Goal: Transaction & Acquisition: Obtain resource

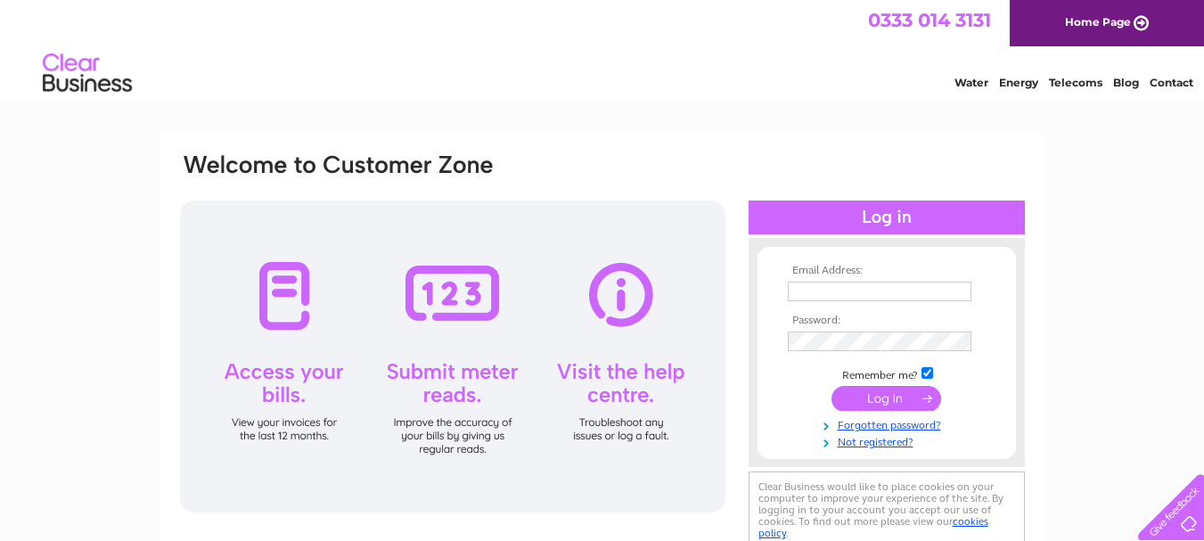
type input "discountfireplaces@hotmail.co.uk"
click at [867, 404] on input "submit" at bounding box center [887, 398] width 110 height 25
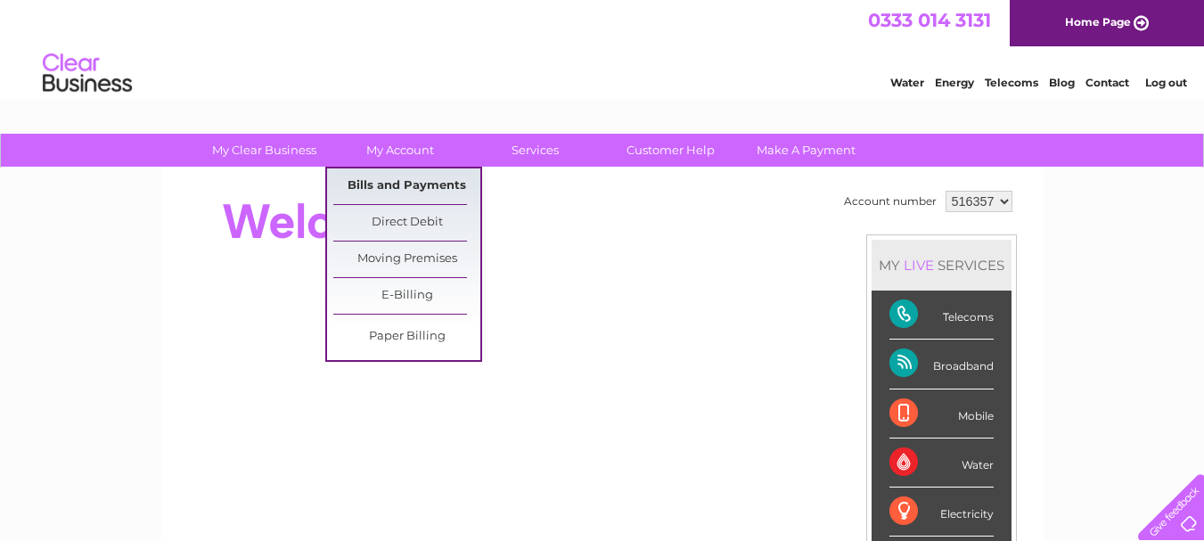
click at [404, 183] on link "Bills and Payments" at bounding box center [406, 186] width 147 height 36
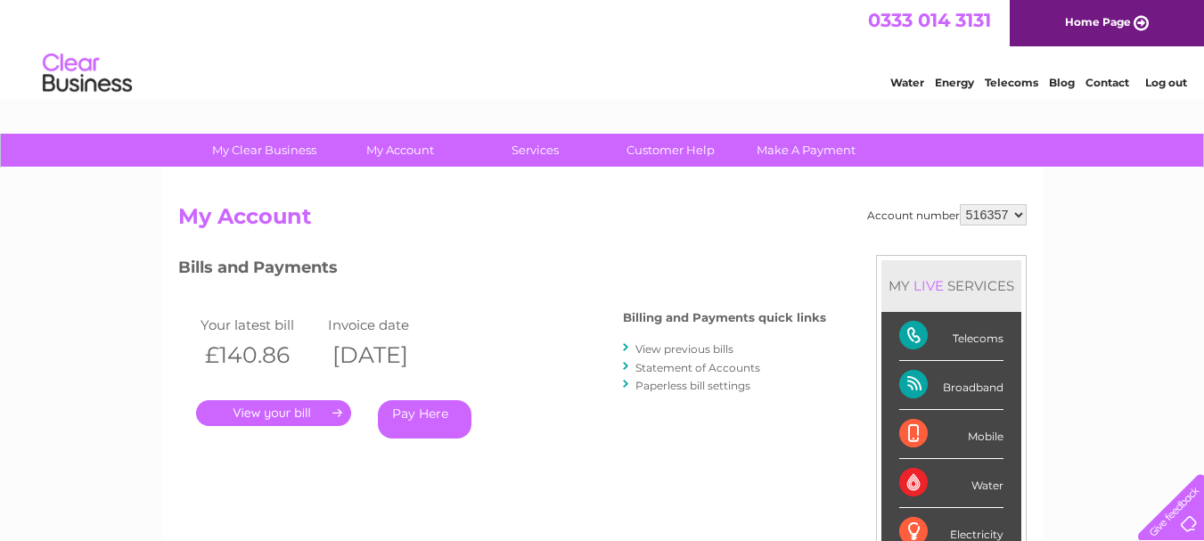
click at [286, 413] on link "." at bounding box center [273, 413] width 155 height 26
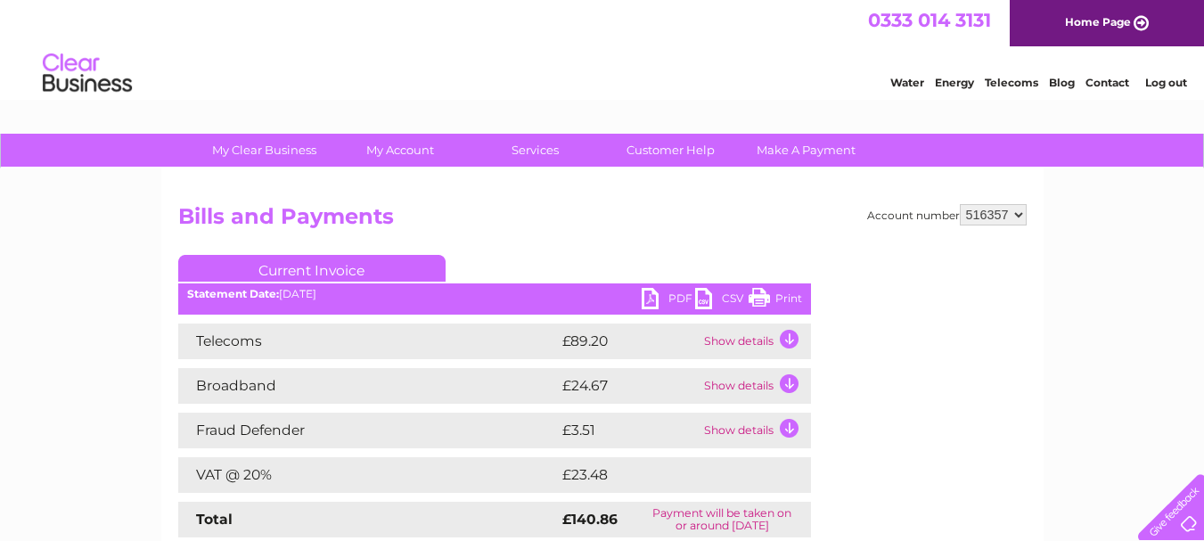
click at [653, 290] on link "PDF" at bounding box center [668, 301] width 53 height 26
